Goal: Navigation & Orientation: Find specific page/section

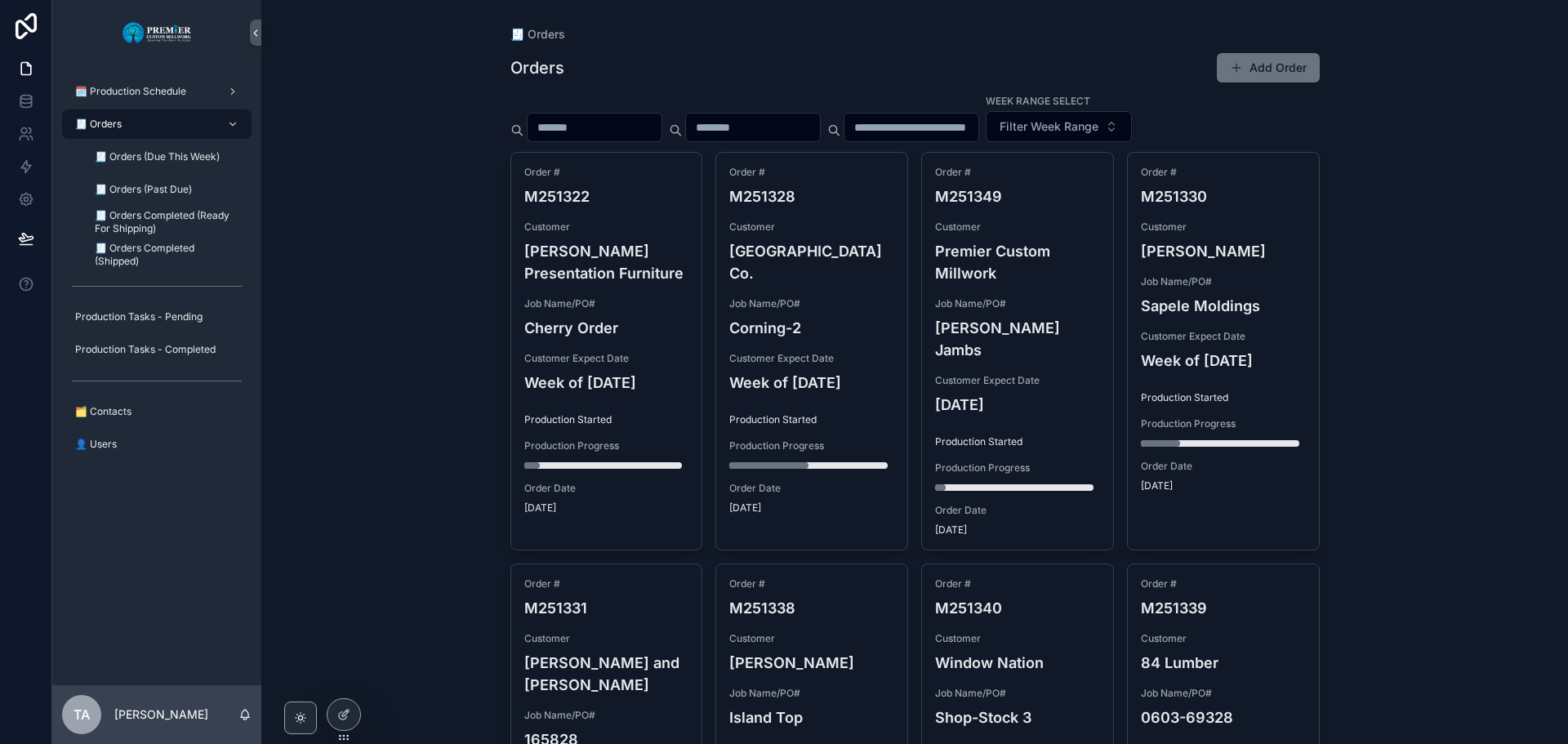
click at [137, 120] on div "🧾 Orders" at bounding box center [156, 124] width 170 height 26
click at [659, 218] on div "Order # M251322 Customer [PERSON_NAME] Presentation Furniture Job Name/PO# Cher…" at bounding box center [606, 340] width 191 height 374
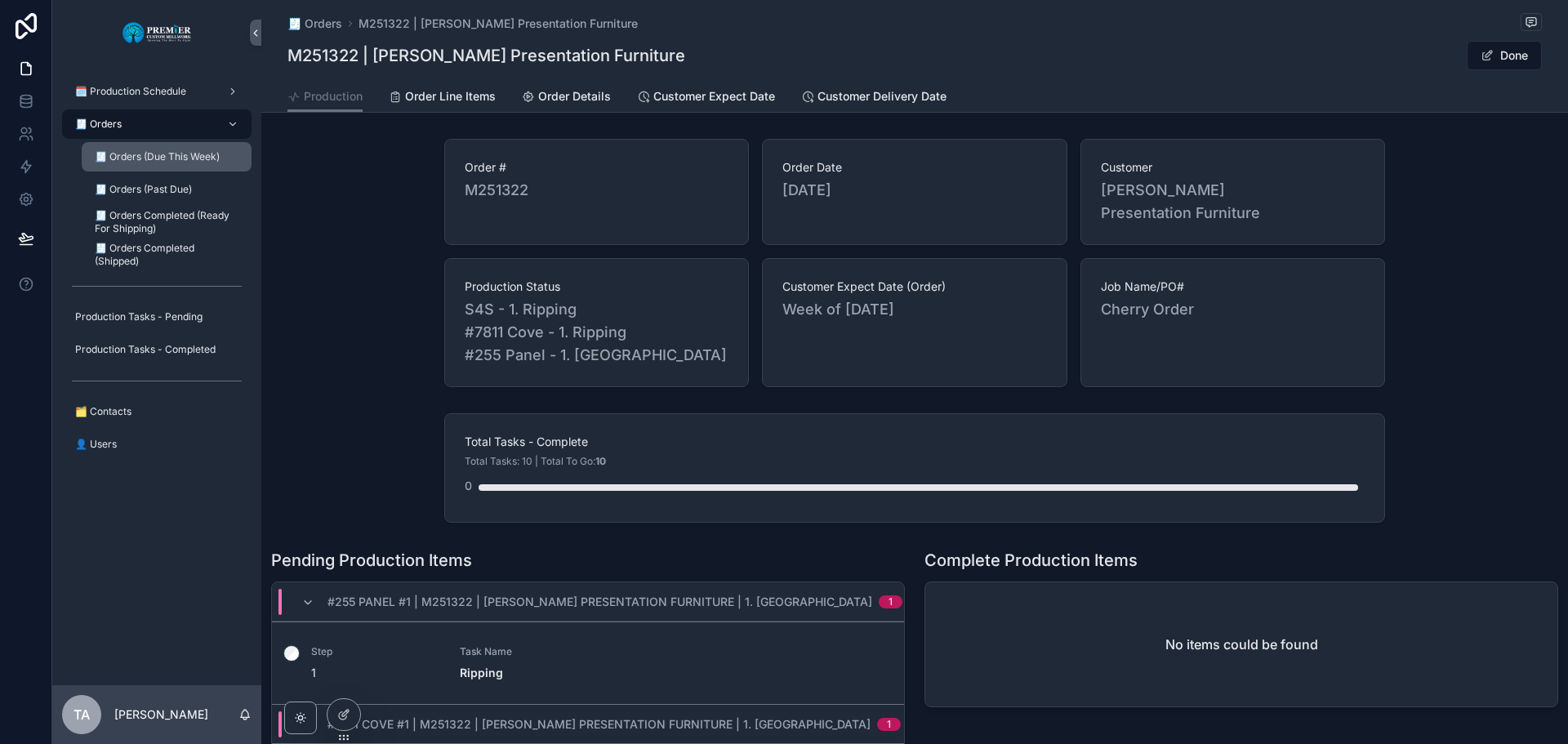
click at [128, 153] on span "🧾 Orders (Due This Week)" at bounding box center [157, 157] width 125 height 13
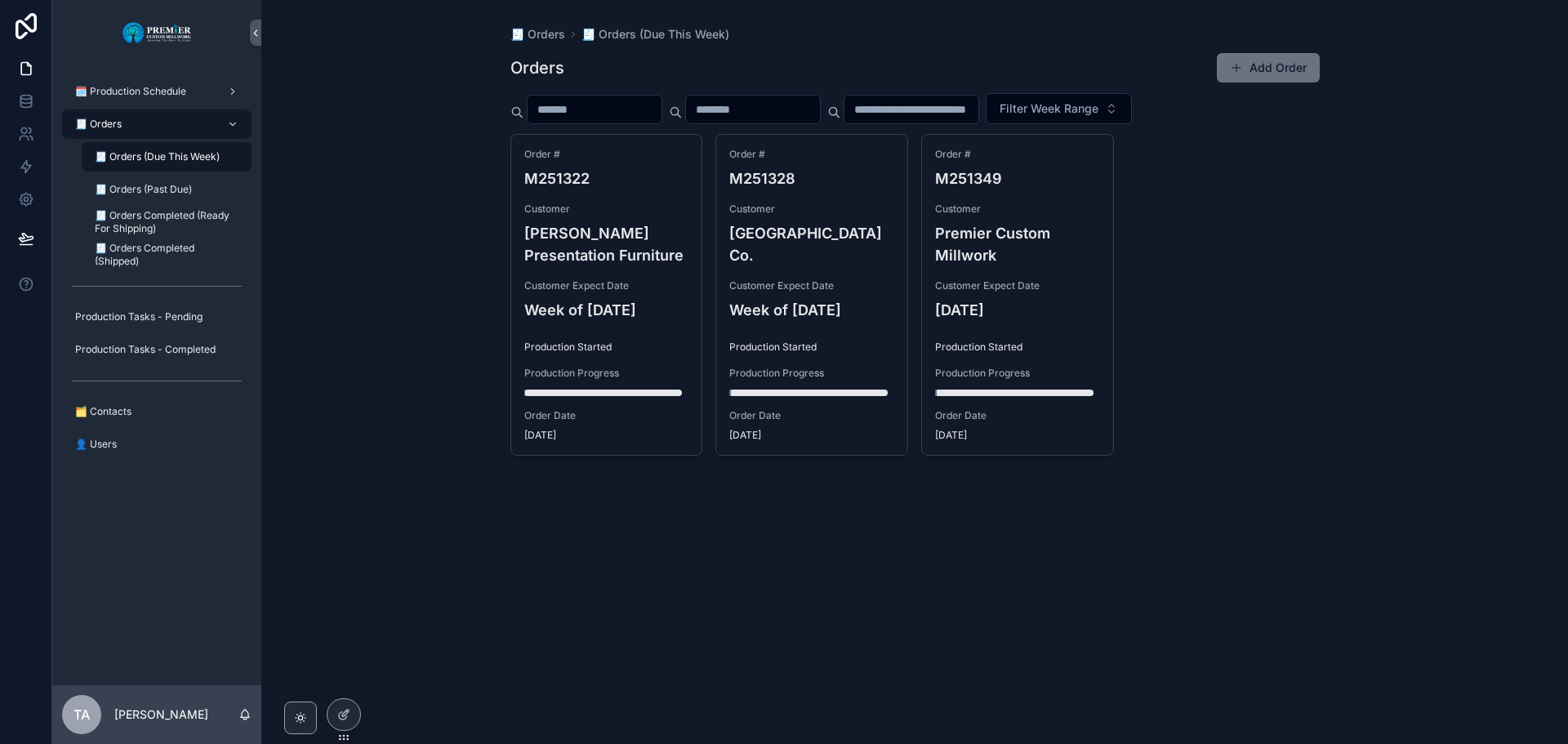
click at [136, 121] on div "🧾 Orders" at bounding box center [156, 124] width 170 height 26
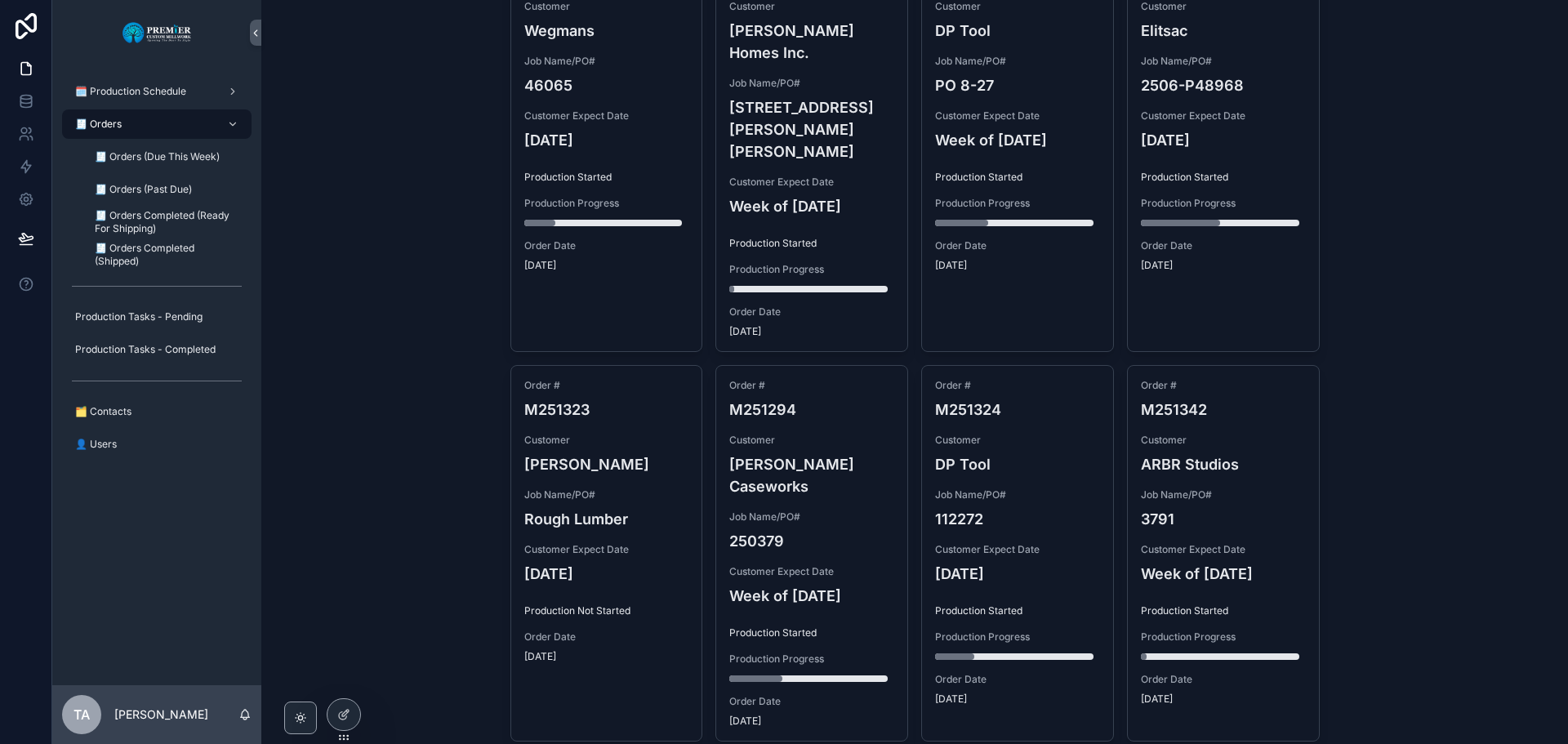
scroll to position [1021, 0]
click at [185, 218] on span "🧾 Orders Completed (Ready For Shipping)" at bounding box center [165, 222] width 140 height 26
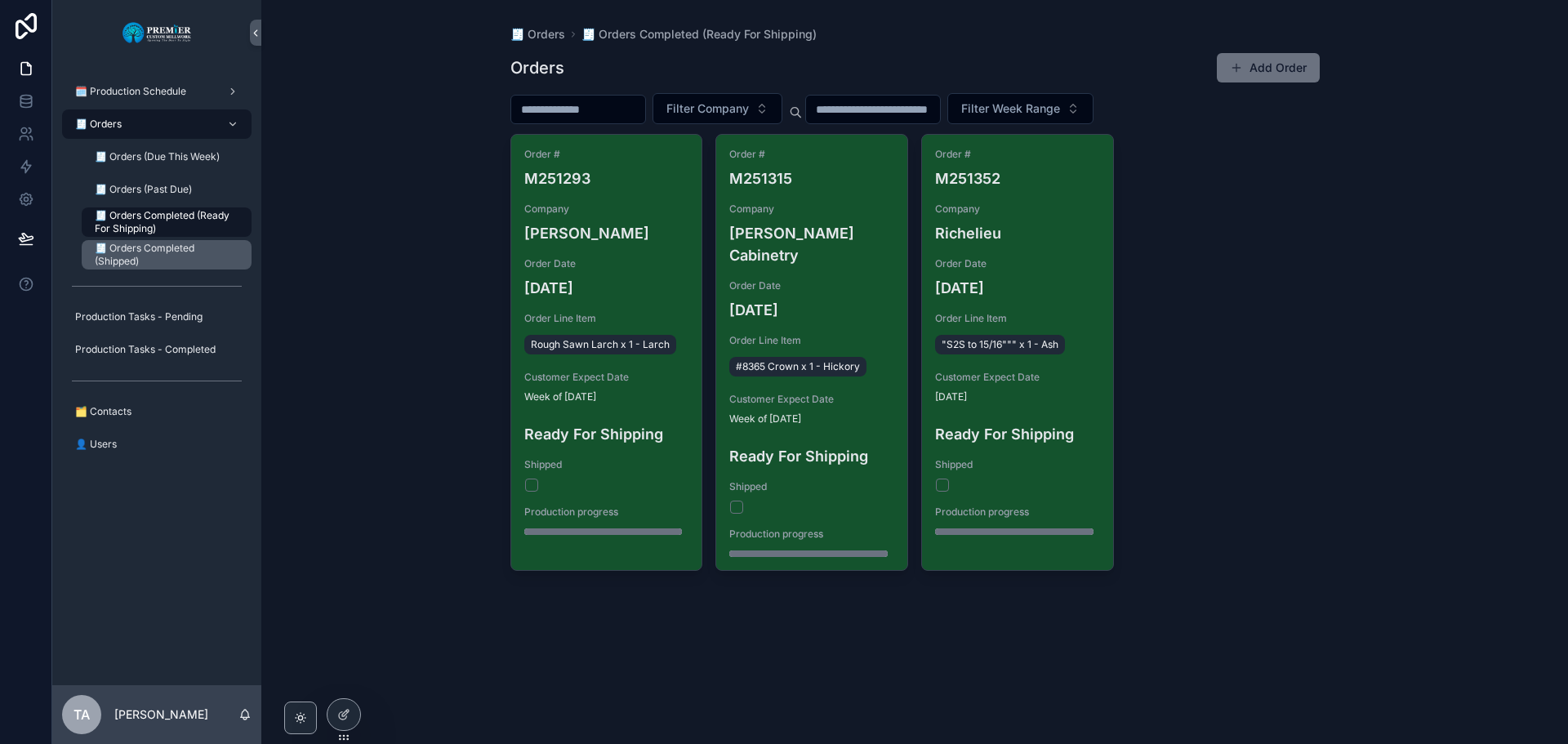
click at [152, 260] on span "🧾 Orders Completed (Shipped)" at bounding box center [165, 255] width 140 height 26
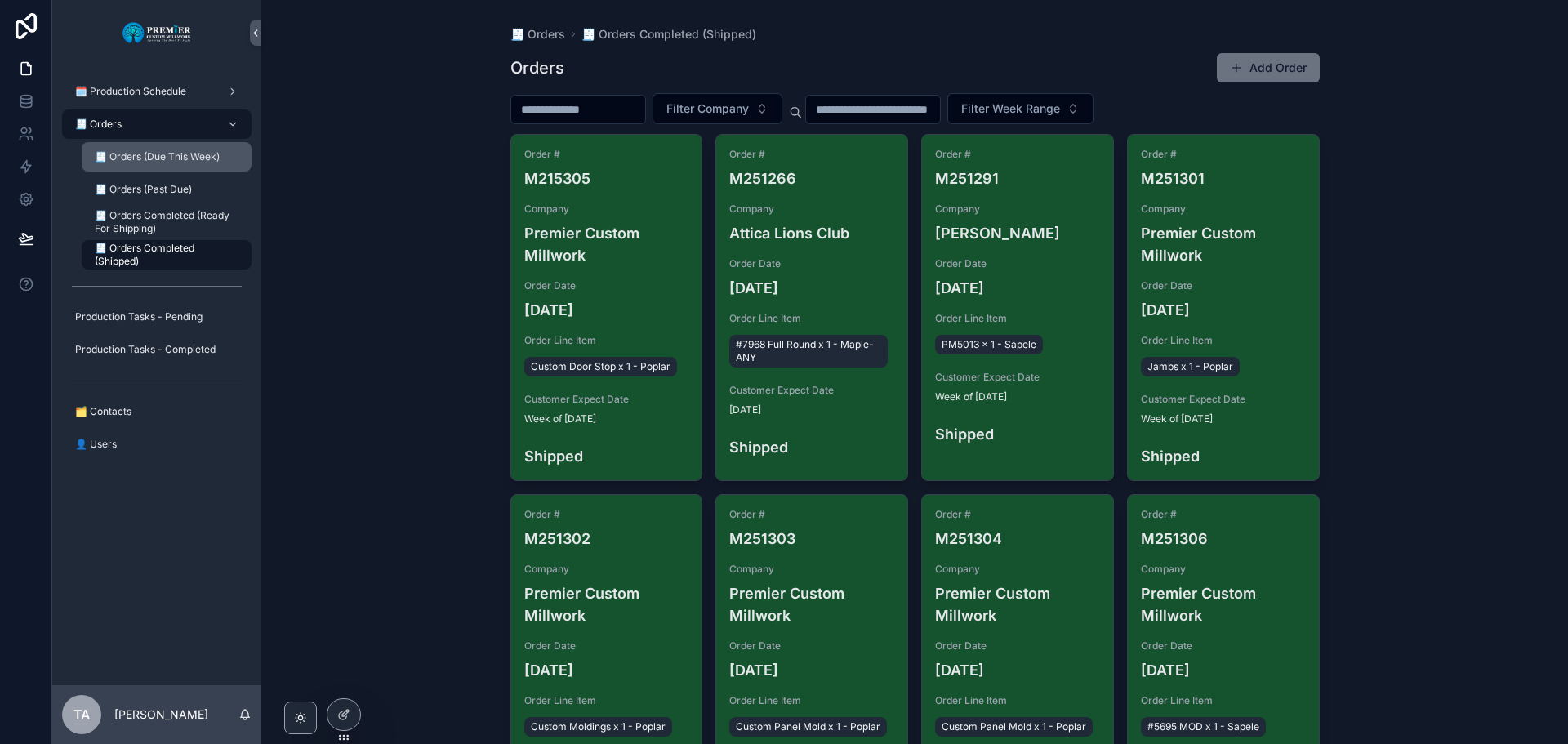
click at [138, 155] on span "🧾 Orders (Due This Week)" at bounding box center [157, 157] width 125 height 13
